Goal: Check status: Check status

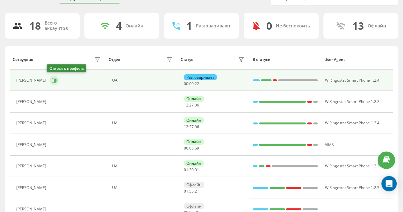
click at [52, 78] on icon at bounding box center [54, 80] width 5 height 5
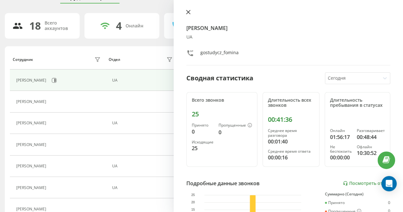
click at [187, 12] on icon at bounding box center [188, 12] width 4 height 4
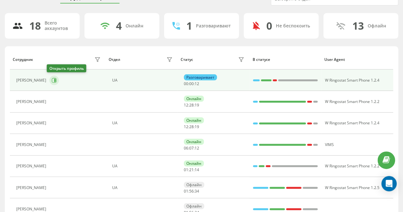
click at [52, 79] on icon at bounding box center [54, 80] width 5 height 5
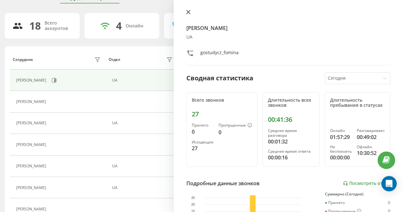
click at [188, 11] on icon at bounding box center [188, 12] width 4 height 4
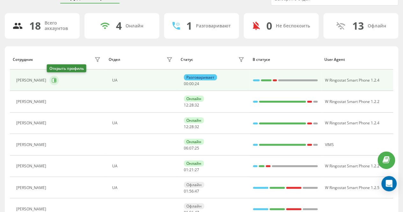
click at [52, 79] on icon at bounding box center [54, 80] width 5 height 5
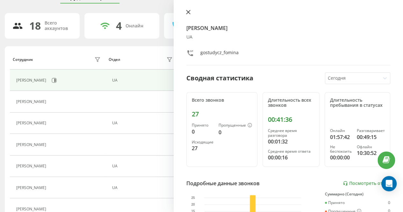
click at [188, 12] on icon at bounding box center [188, 12] width 4 height 4
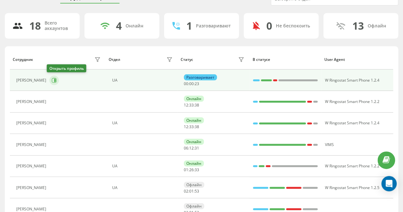
click at [53, 78] on icon at bounding box center [54, 80] width 5 height 5
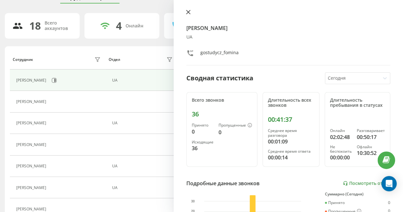
click at [188, 11] on icon at bounding box center [188, 12] width 4 height 4
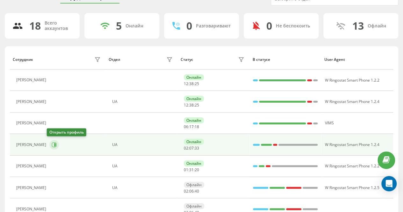
click at [54, 145] on icon at bounding box center [55, 144] width 2 height 3
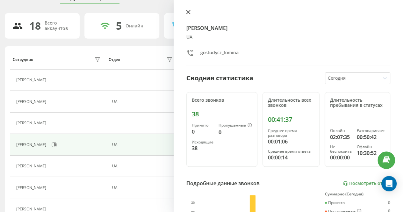
click at [185, 11] on button at bounding box center [188, 13] width 8 height 6
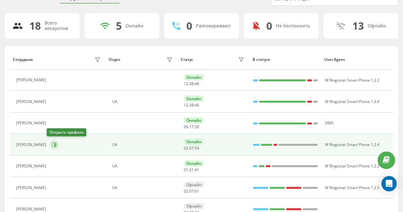
click at [54, 144] on icon at bounding box center [54, 144] width 5 height 5
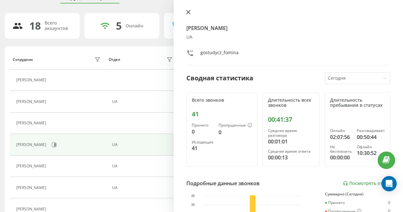
click at [188, 11] on icon at bounding box center [189, 12] width 4 height 4
